Goal: Feedback & Contribution: Submit feedback/report problem

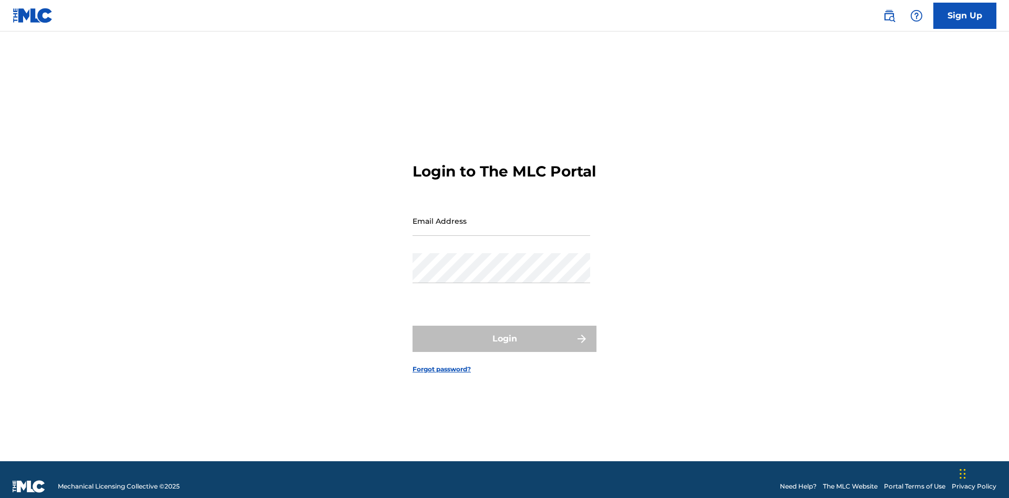
scroll to position [14, 0]
click at [502, 216] on input "Email Address" at bounding box center [502, 221] width 178 height 30
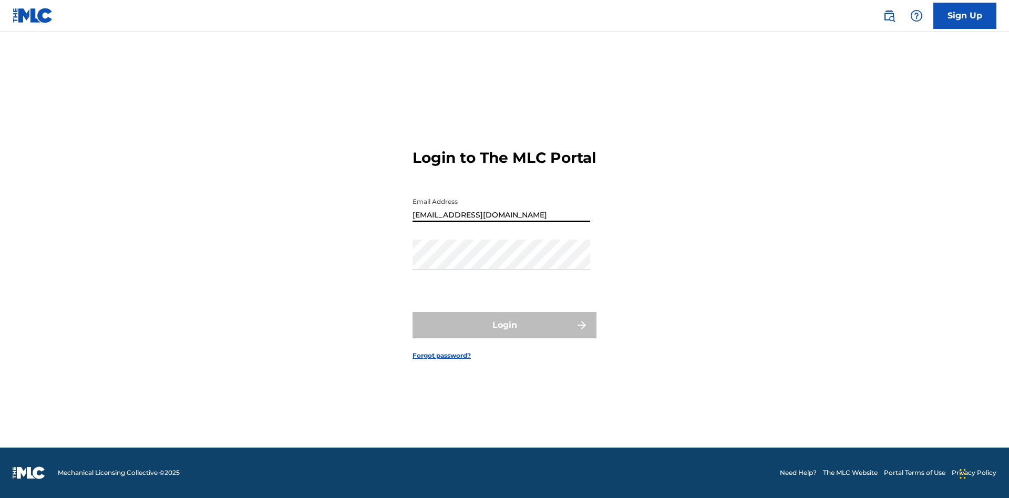
type input "Duke.McTesterson@gmail.com"
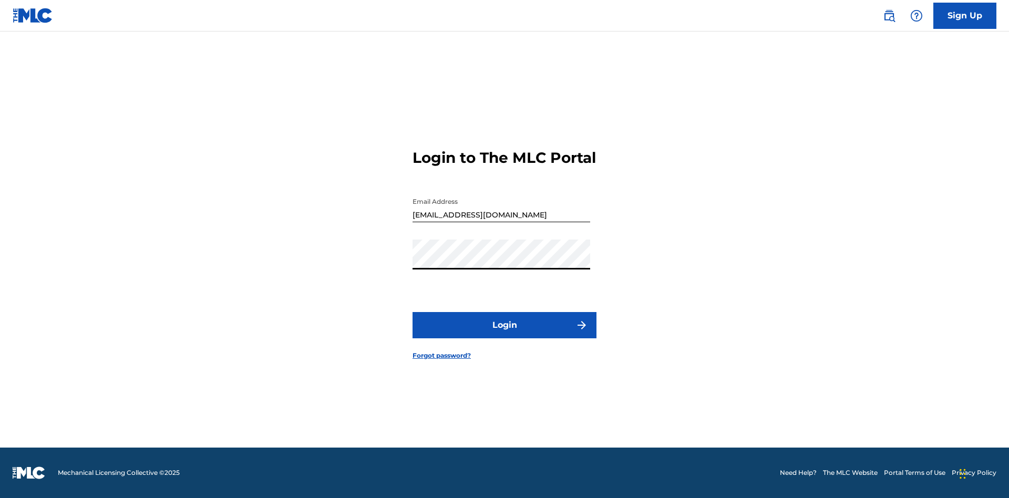
click at [505, 334] on button "Login" at bounding box center [505, 325] width 184 height 26
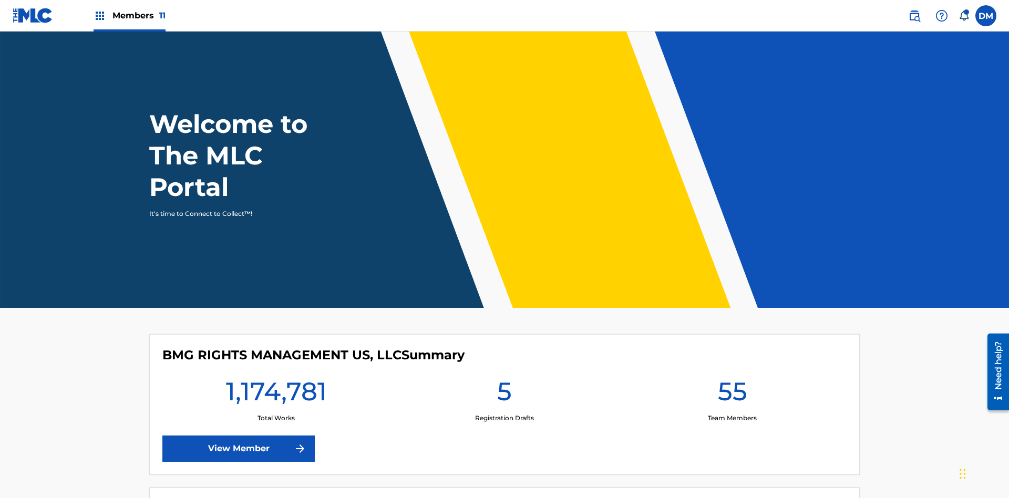
scroll to position [45, 0]
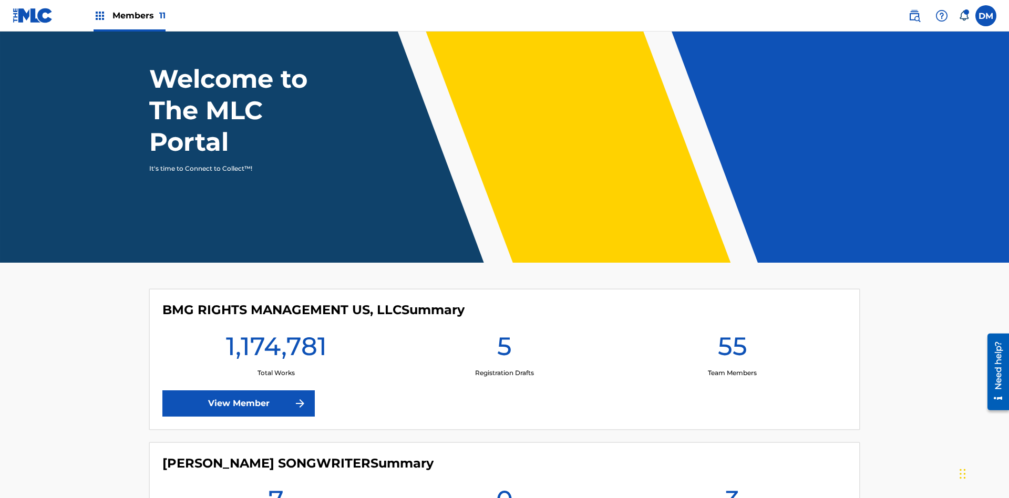
click at [942, 15] on img at bounding box center [942, 15] width 13 height 13
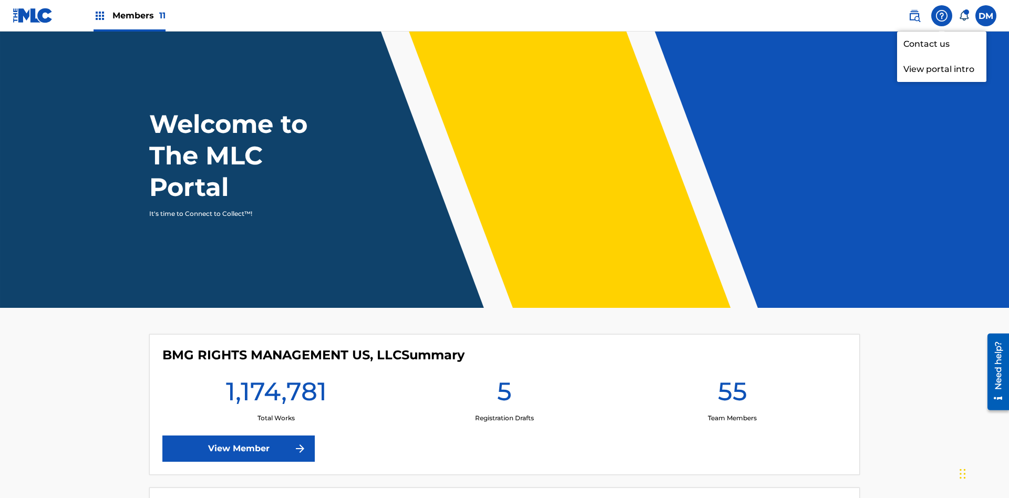
click at [942, 44] on link "Contact us" at bounding box center [941, 44] width 89 height 25
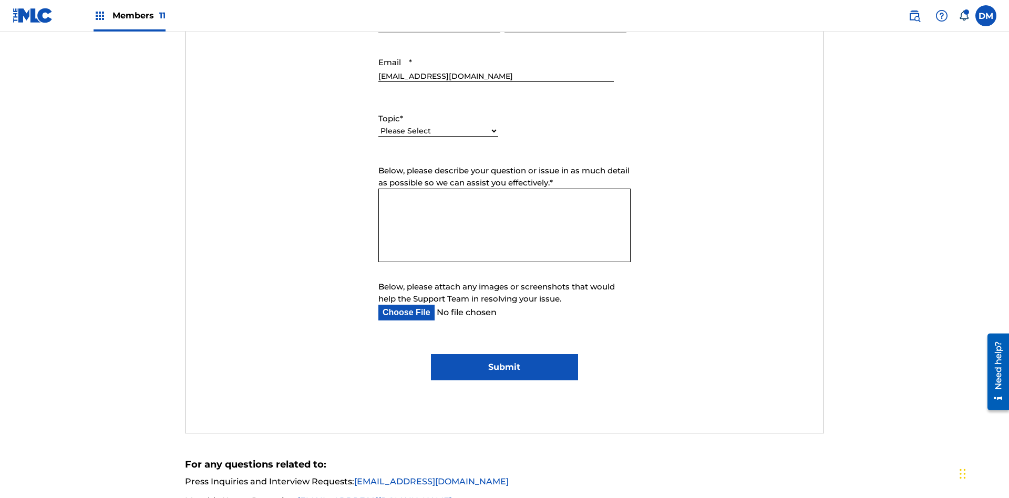
select select "I need help with managing my catalog"
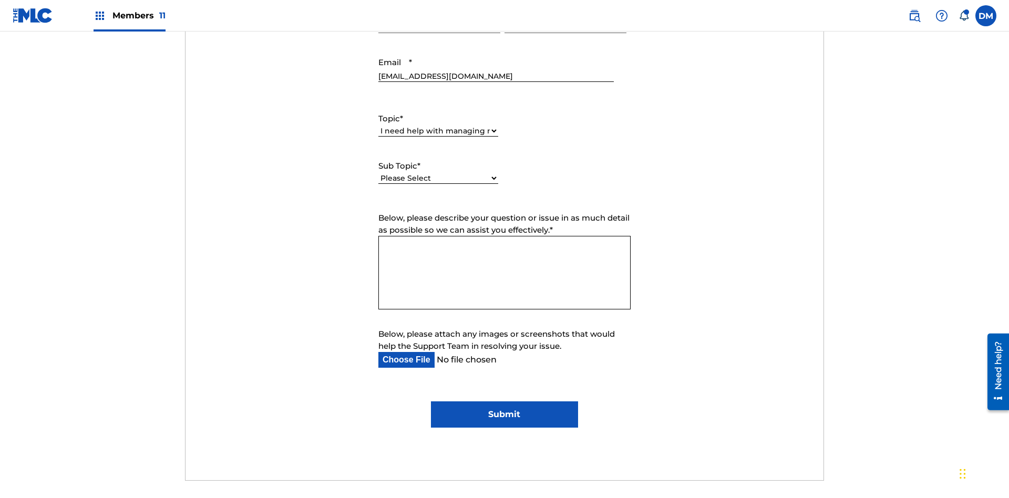
click at [438, 173] on select "Please Select I need help with CWR I need help registering my work(s) in The ML…" at bounding box center [439, 178] width 120 height 11
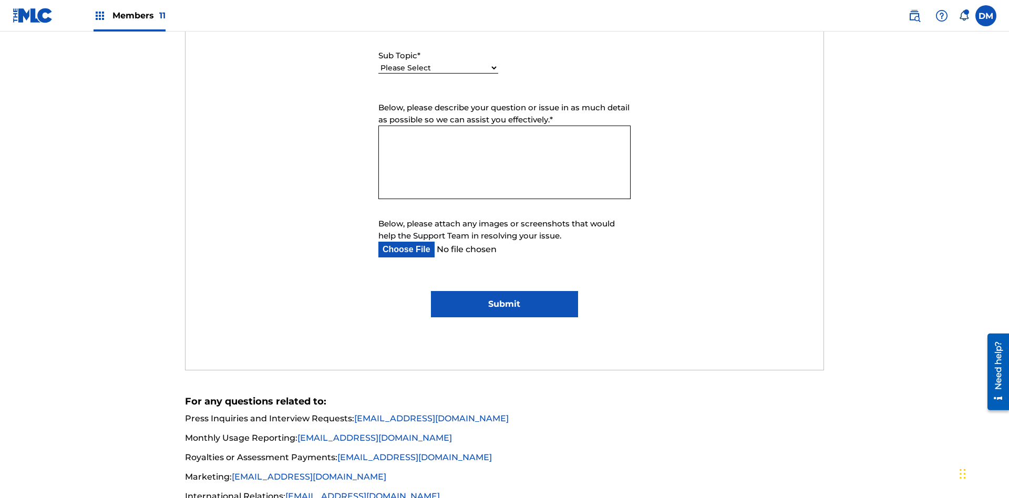
select select "I need help editing my works"
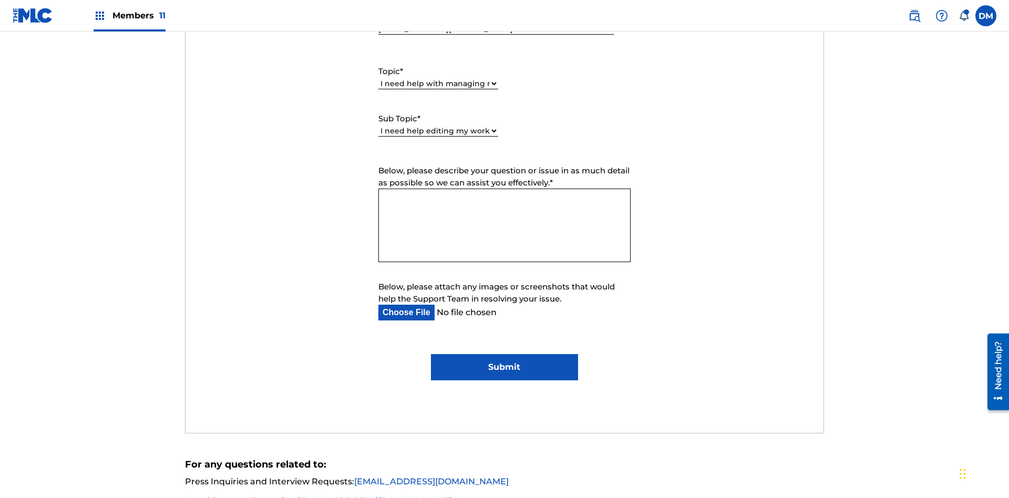
click at [505, 189] on textarea "Below, please describe your question or issue in as much detail as possible so …" at bounding box center [505, 226] width 252 height 74
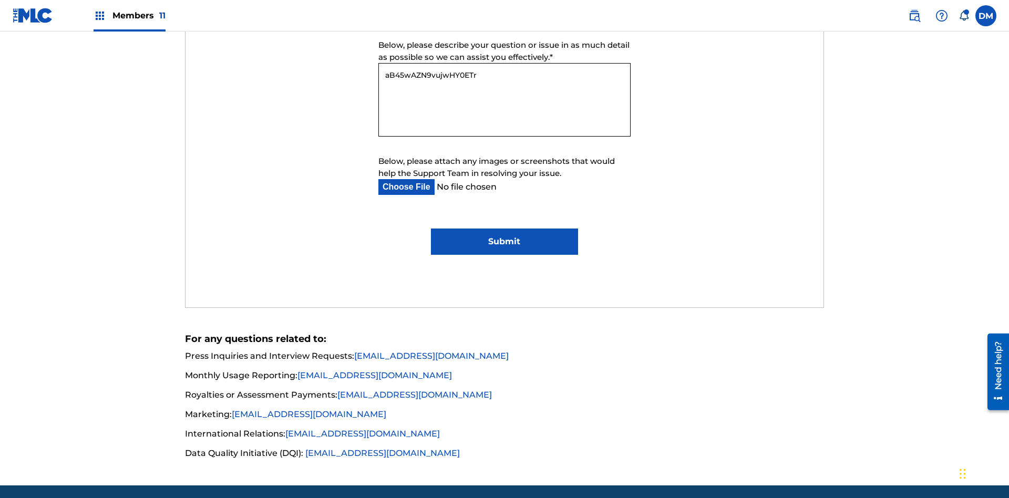
type textarea "aB45wAZN9vujwHY0ETrz"
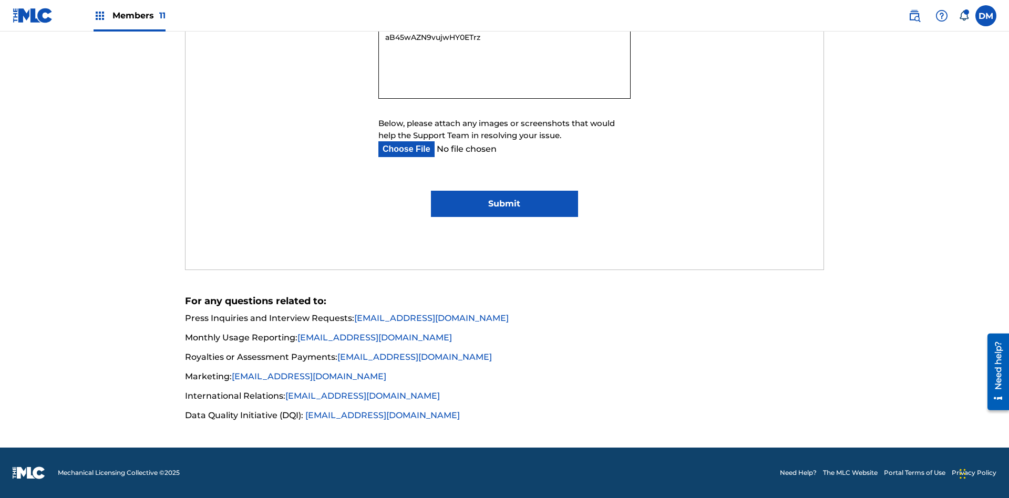
type input "C:\fakepath\jpg_test_document.jpg"
type textarea "aB45wAZN9vujwHY0ETrz"
click at [504, 204] on input "Submit" at bounding box center [504, 204] width 147 height 26
